Goal: Information Seeking & Learning: Check status

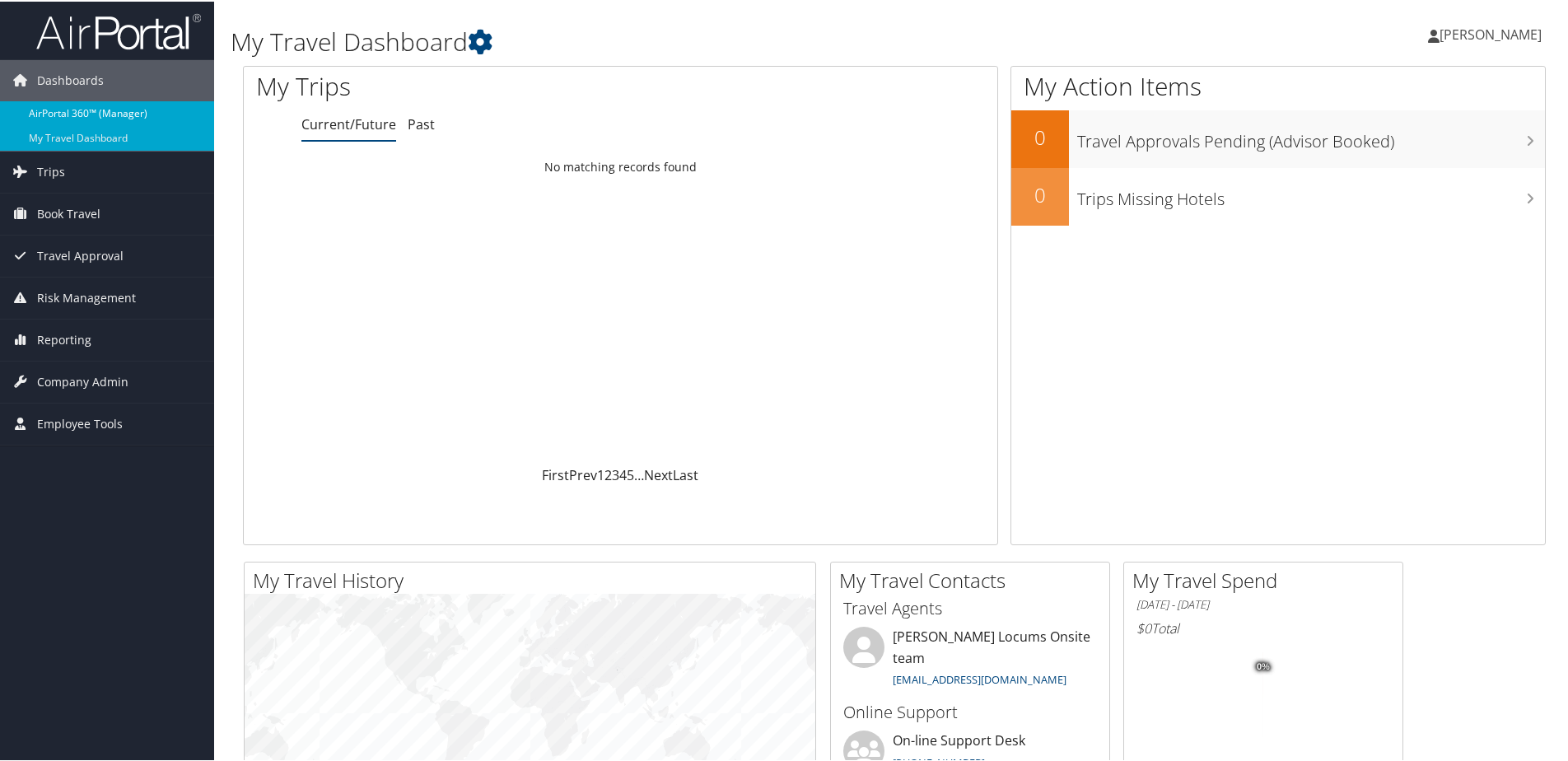
click at [77, 110] on link "AirPortal 360™ (Manager)" at bounding box center [107, 112] width 214 height 25
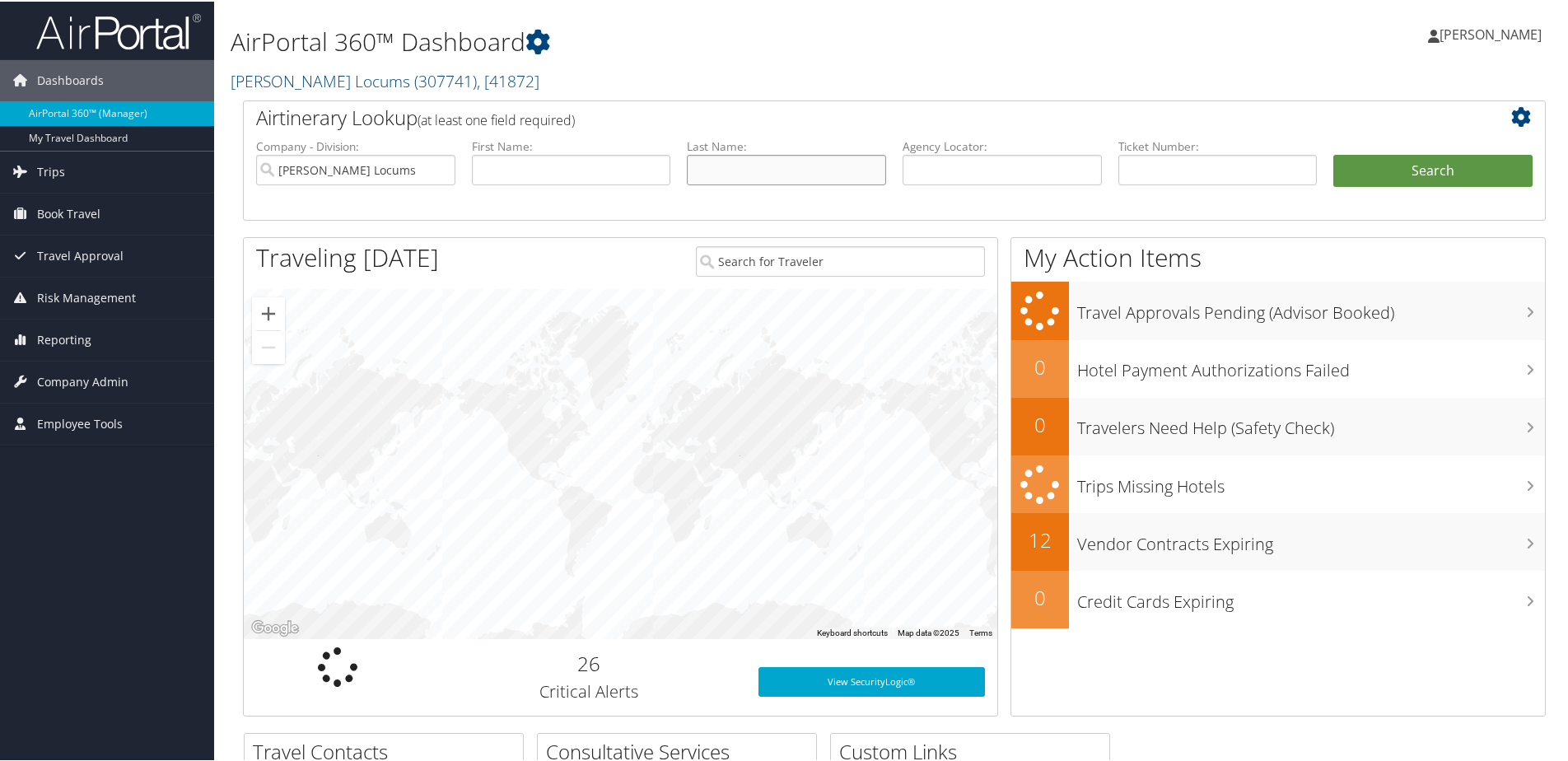
click at [721, 173] on input "text" at bounding box center [786, 168] width 199 height 31
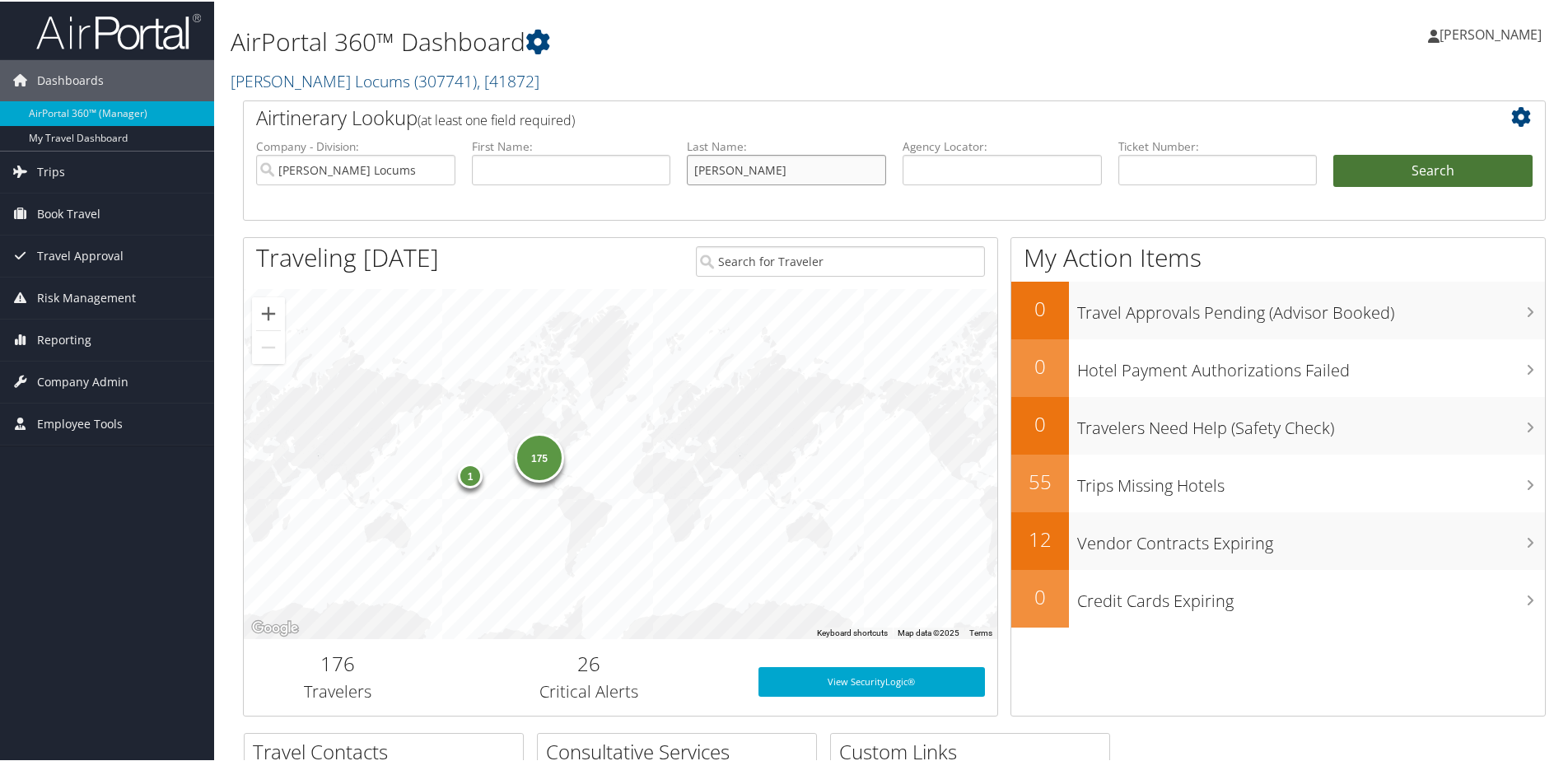
type input "schmoker"
click at [1362, 178] on button "Search" at bounding box center [1433, 170] width 199 height 33
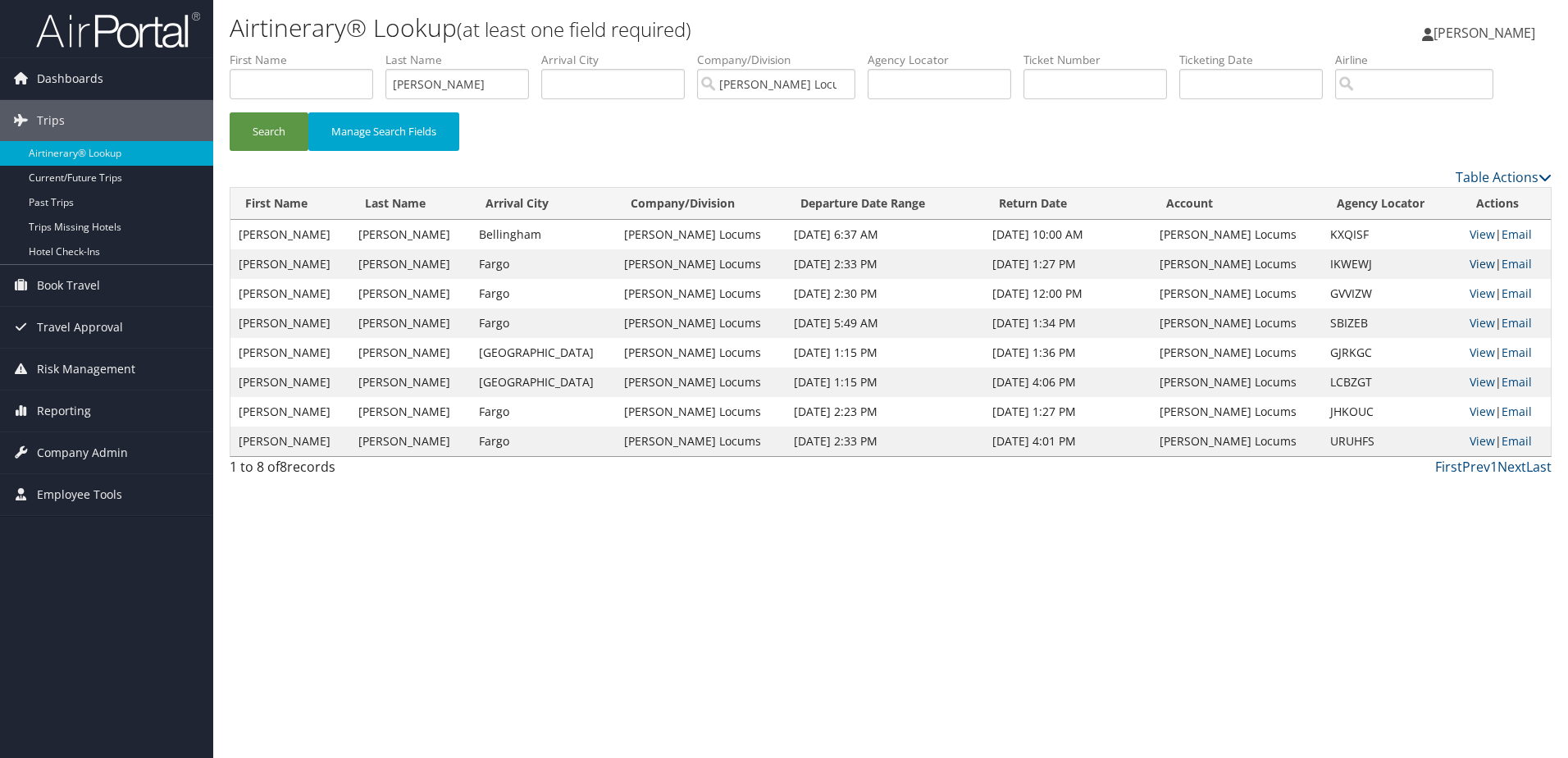
click at [1470, 265] on link "View" at bounding box center [1482, 263] width 26 height 16
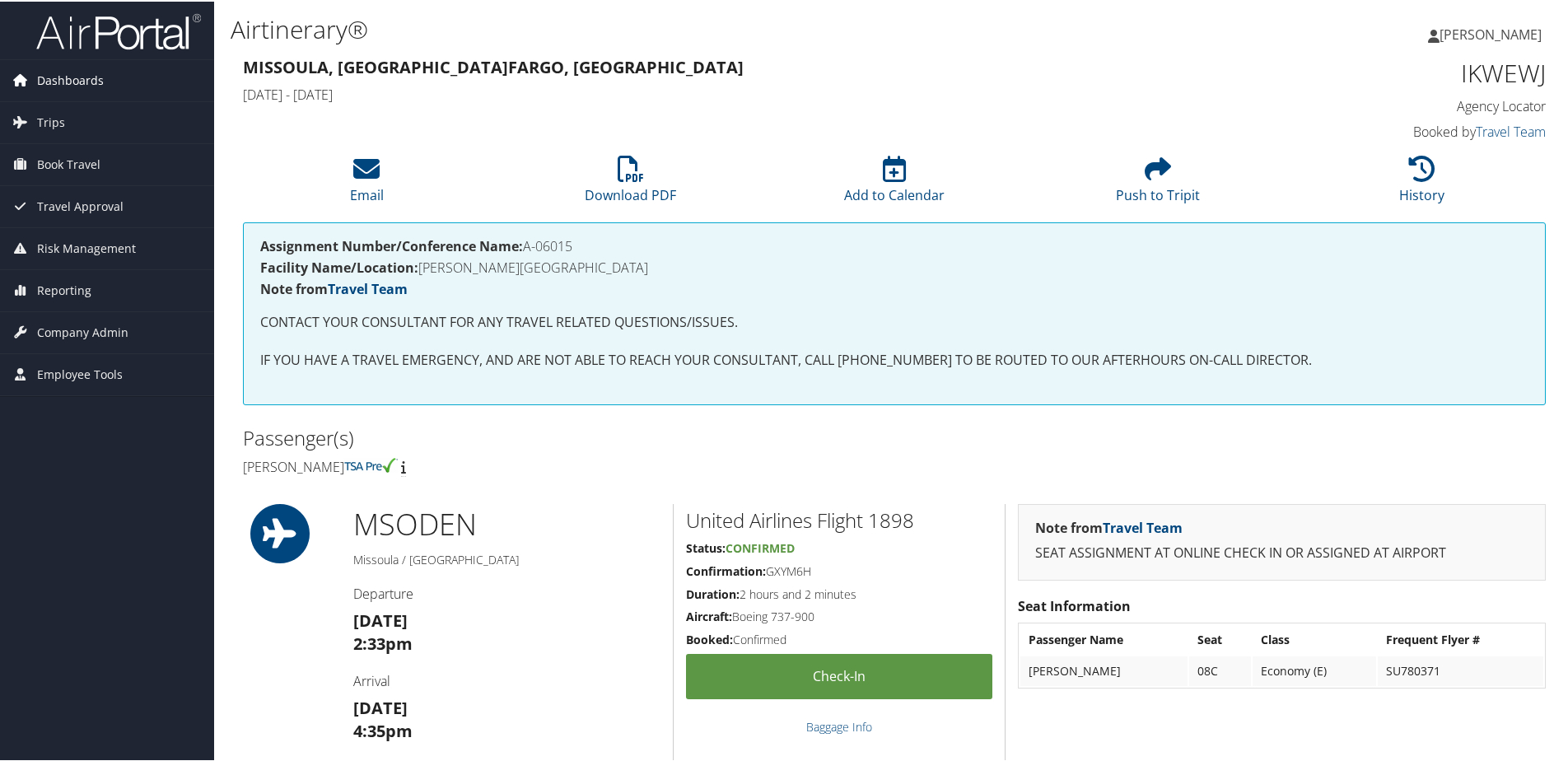
click at [66, 75] on span "Dashboards" at bounding box center [71, 79] width 66 height 41
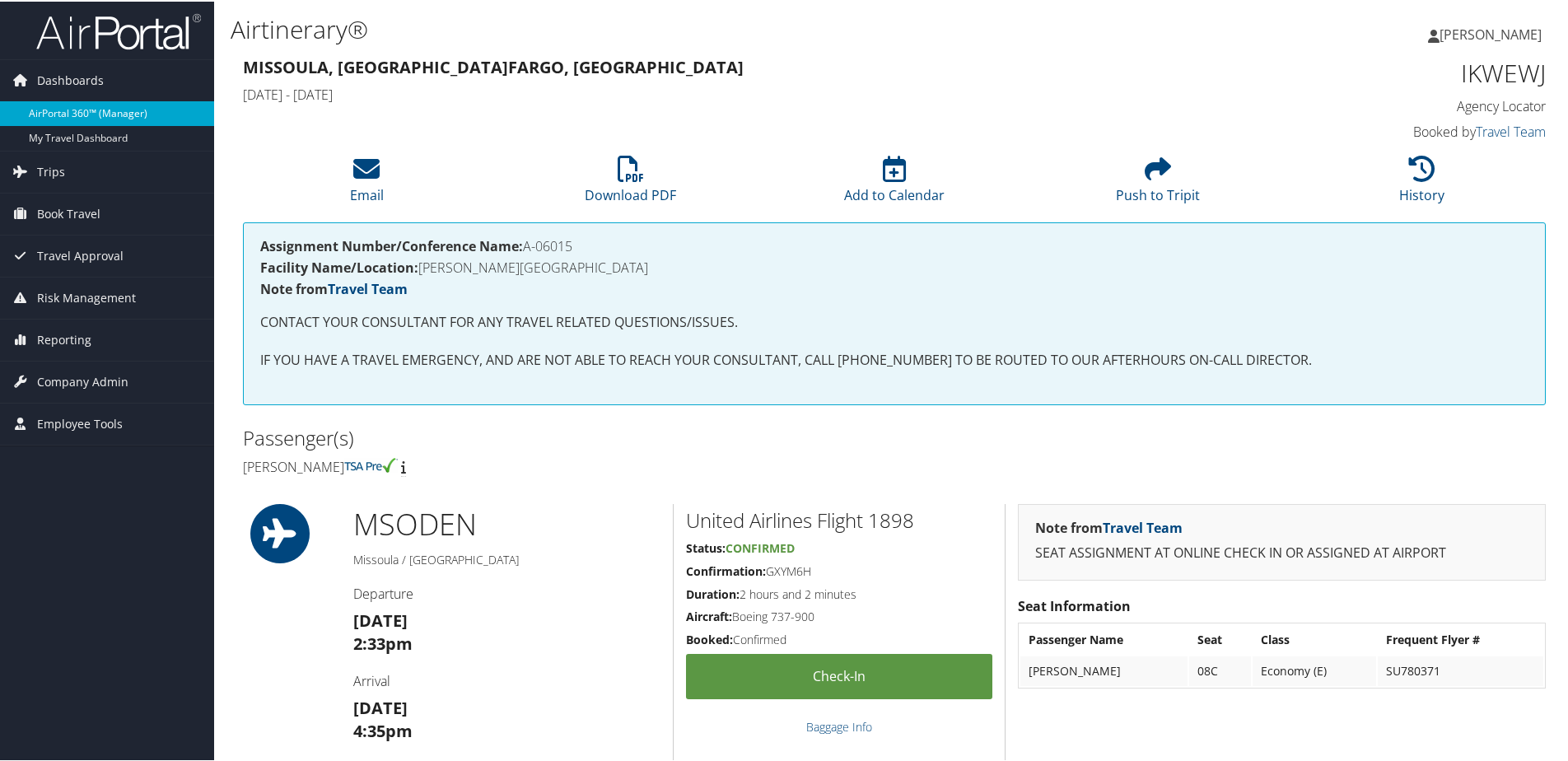
click at [69, 115] on link "AirPortal 360™ (Manager)" at bounding box center [107, 112] width 214 height 25
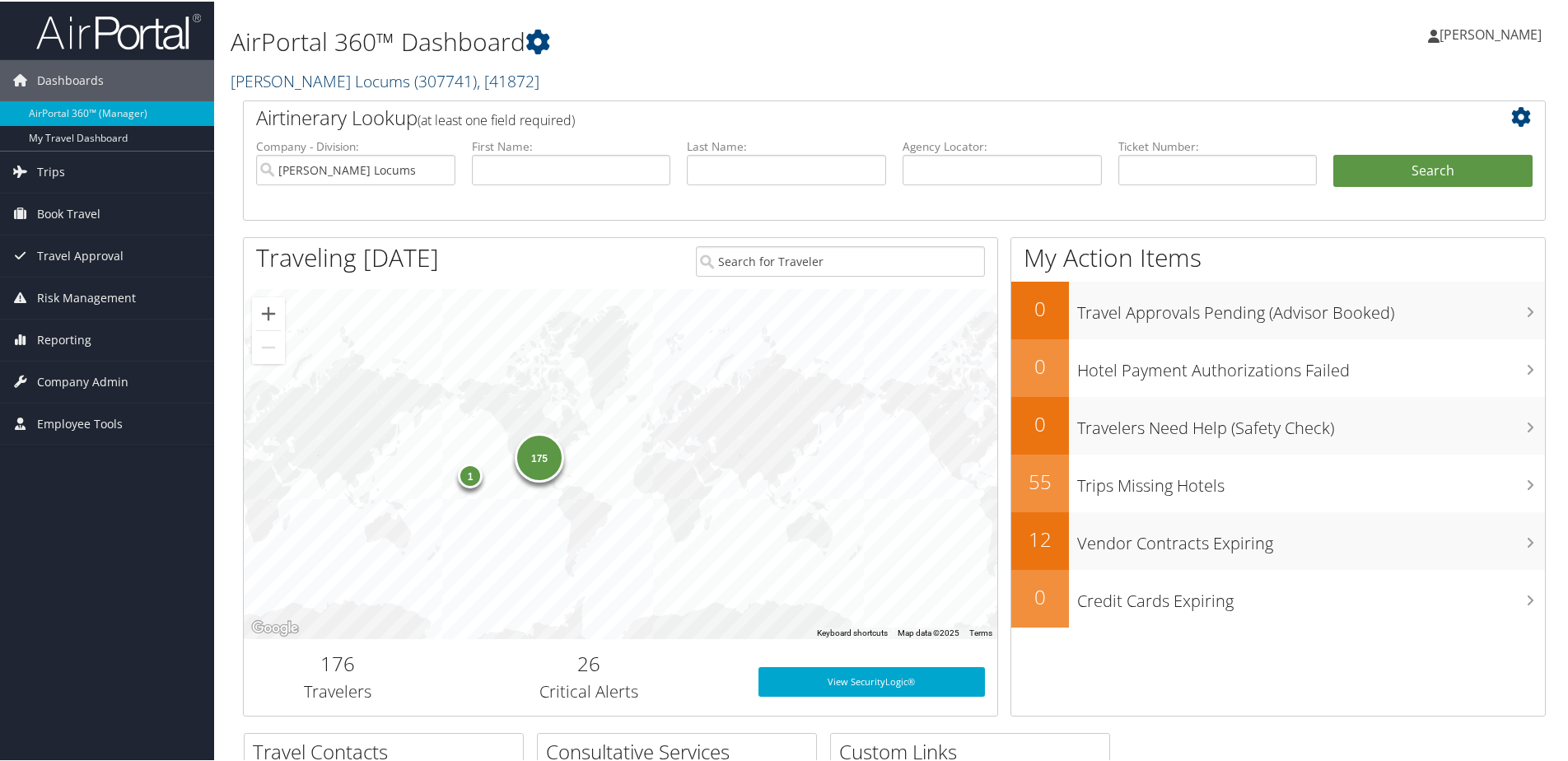
click at [414, 80] on span "( 307741 )" at bounding box center [445, 79] width 62 height 22
click at [476, 81] on span ", [ 41872 ]" at bounding box center [507, 79] width 62 height 22
click at [476, 82] on span ", [ 41872 ]" at bounding box center [507, 79] width 62 height 22
click at [1479, 37] on span "[PERSON_NAME]" at bounding box center [1490, 33] width 102 height 18
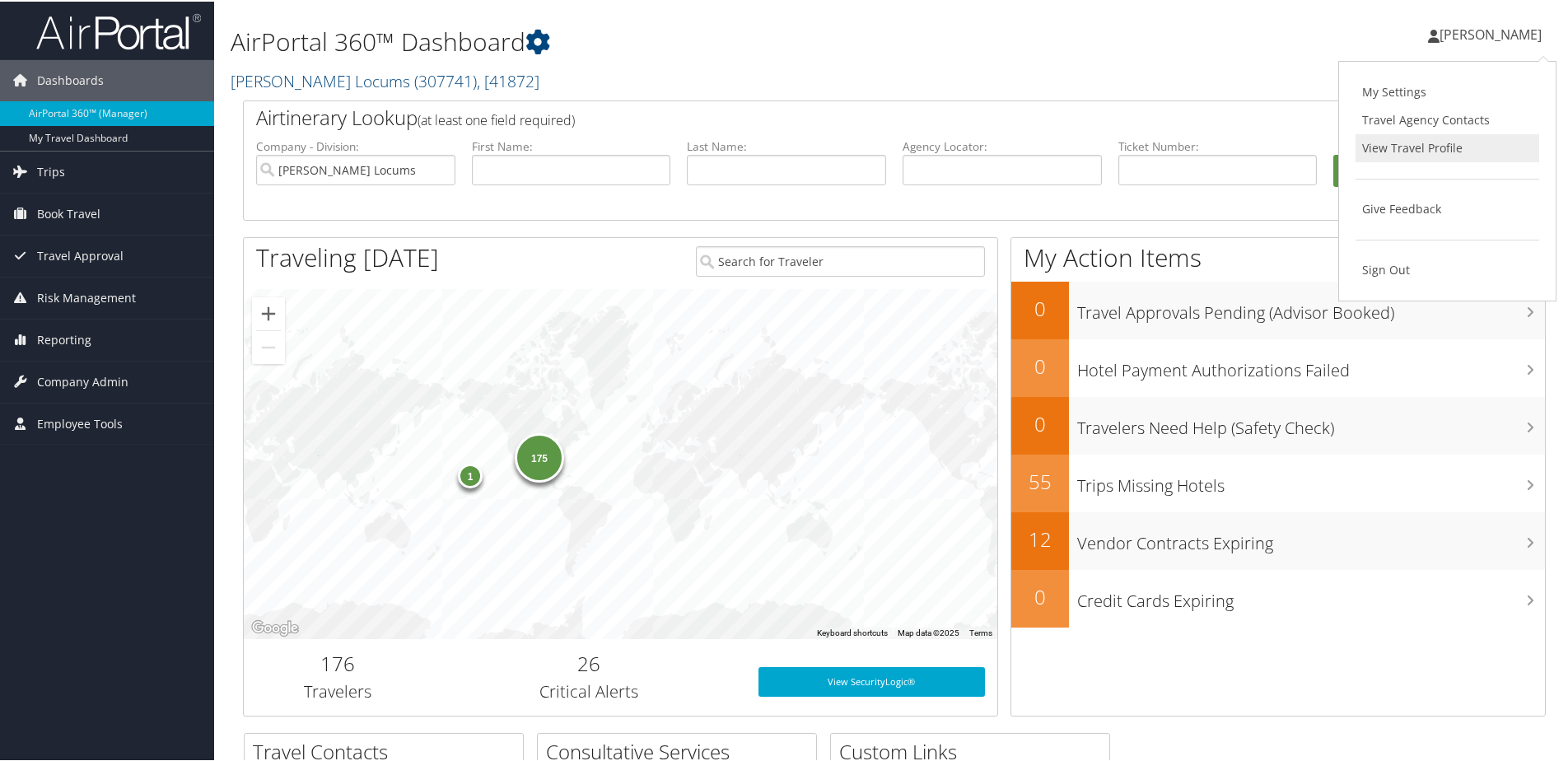
click at [1395, 148] on link "View Travel Profile" at bounding box center [1447, 147] width 183 height 28
